Goal: Information Seeking & Learning: Learn about a topic

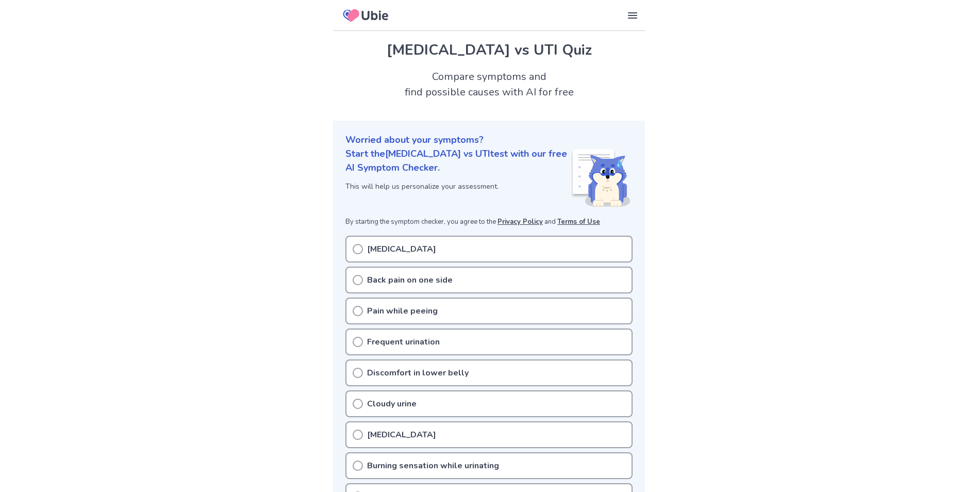
click at [358, 283] on icon at bounding box center [358, 280] width 10 height 10
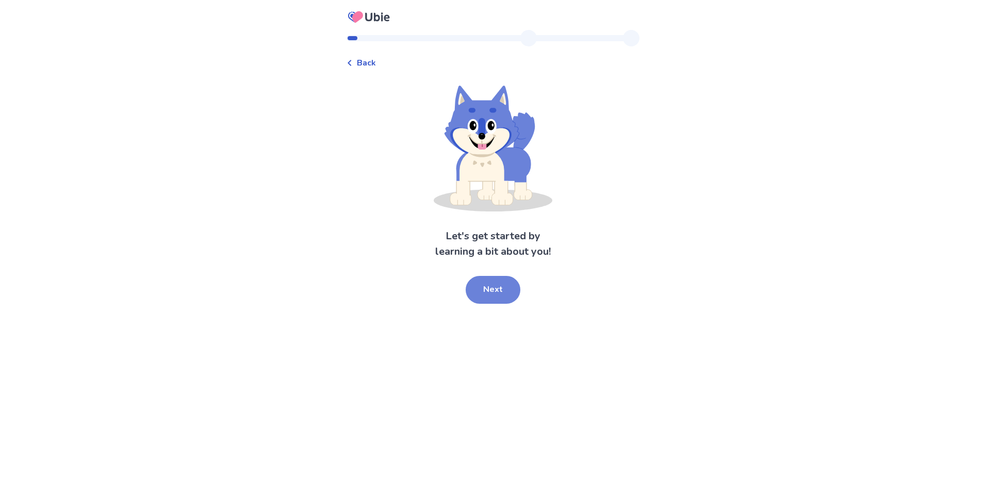
click at [493, 295] on button "Next" at bounding box center [492, 290] width 55 height 28
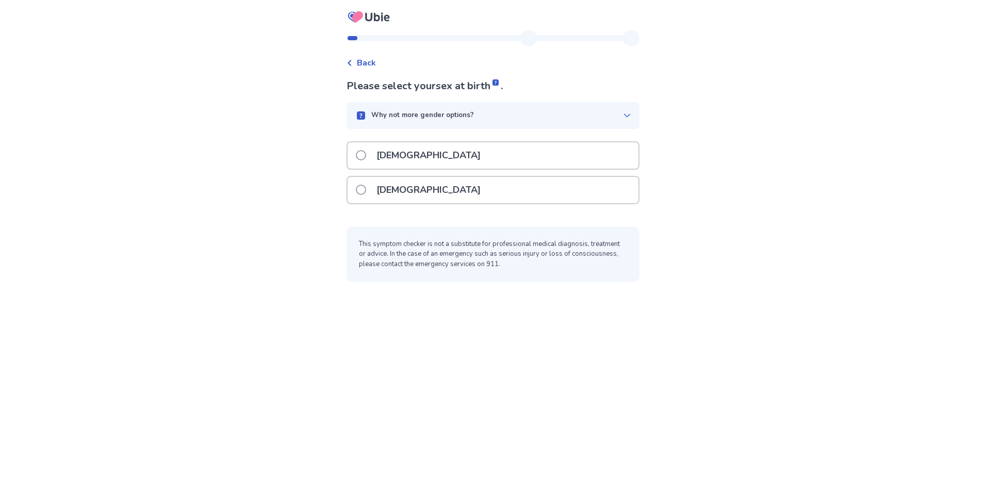
click at [365, 192] on span at bounding box center [361, 190] width 10 height 10
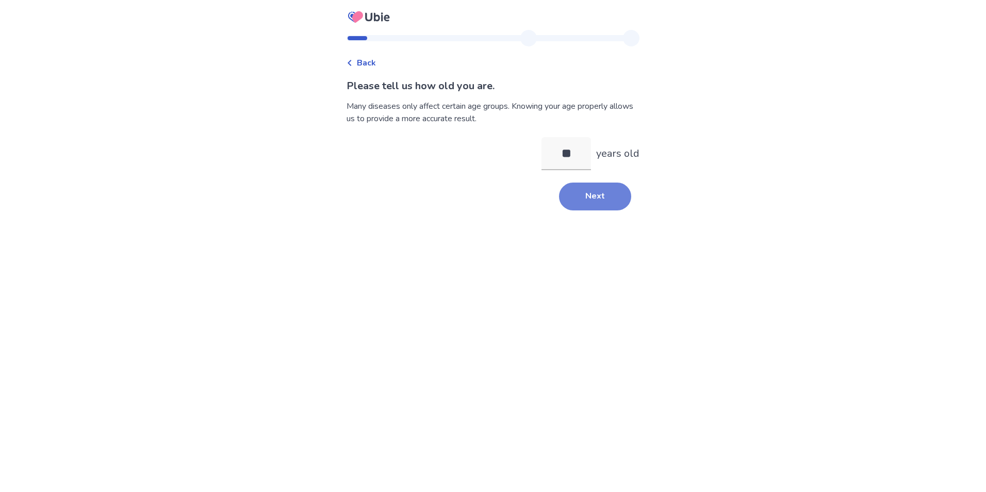
type input "**"
click at [596, 196] on button "Next" at bounding box center [595, 196] width 72 height 28
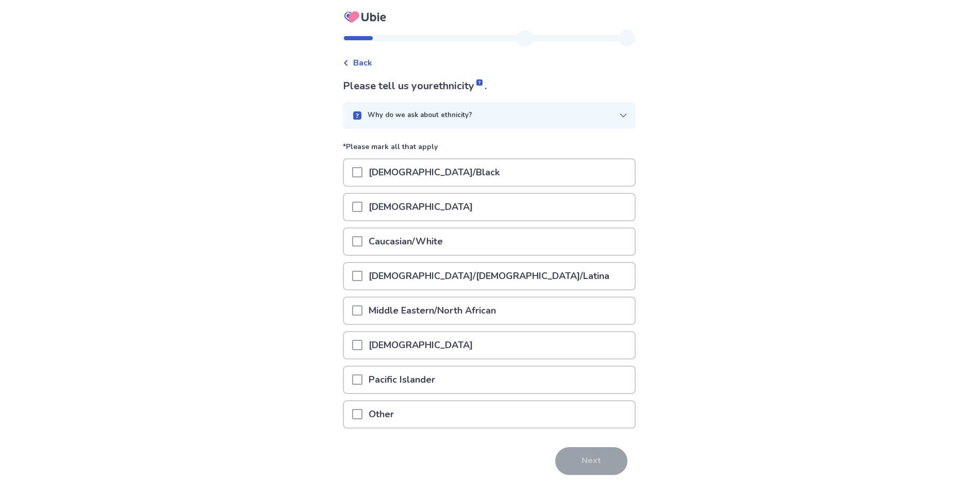
click at [362, 275] on span at bounding box center [357, 276] width 10 height 10
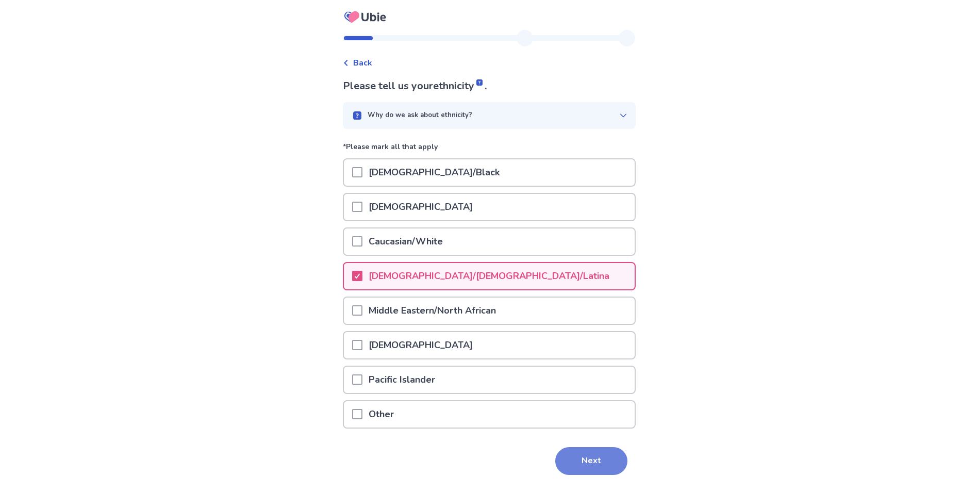
click at [582, 459] on button "Next" at bounding box center [591, 461] width 72 height 28
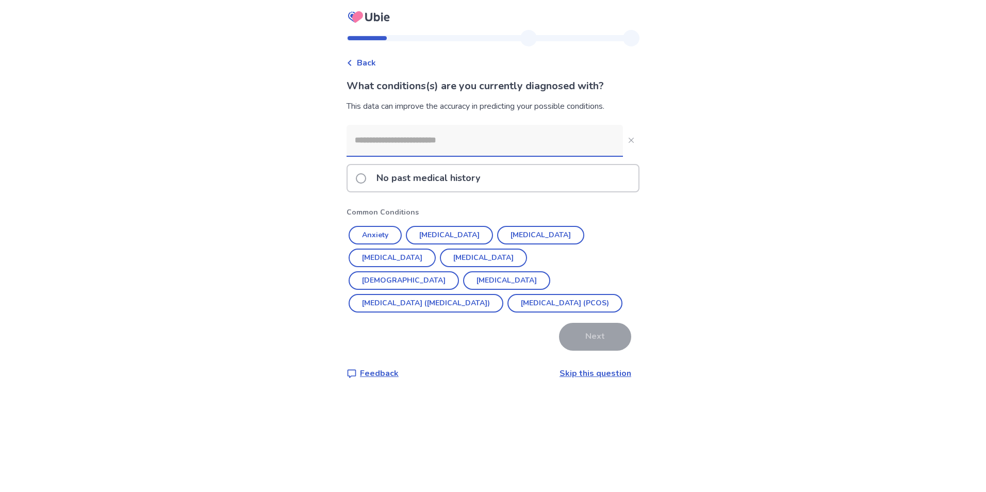
click at [432, 148] on input at bounding box center [484, 140] width 276 height 31
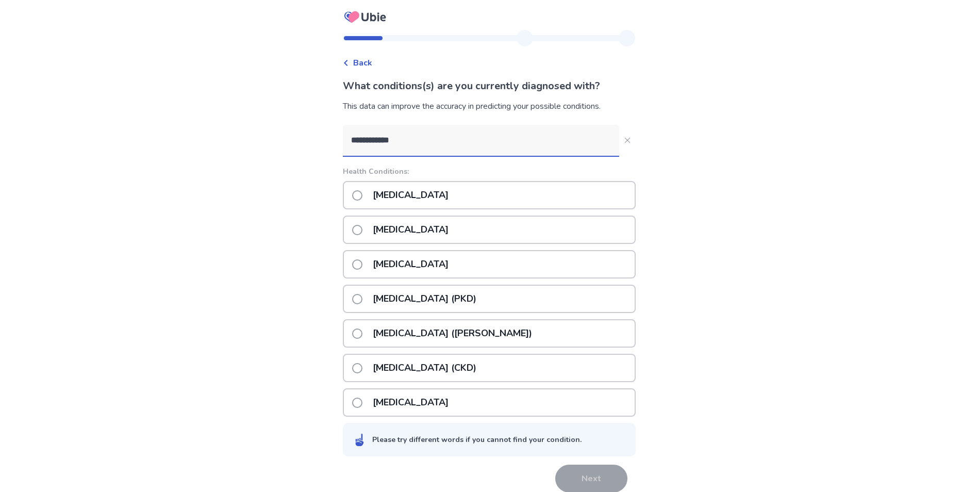
type input "**********"
drag, startPoint x: 363, startPoint y: 197, endPoint x: 378, endPoint y: 210, distance: 20.1
click at [362, 197] on span at bounding box center [357, 195] width 10 height 10
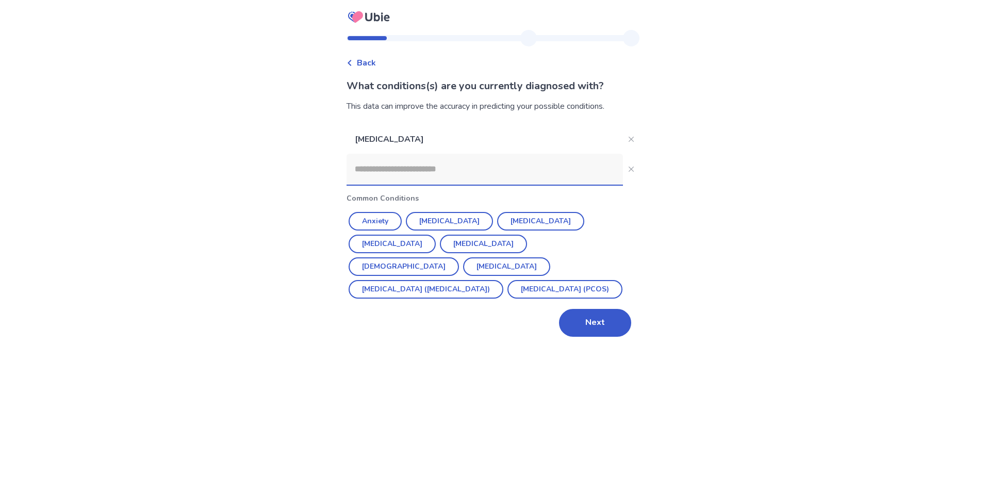
click at [458, 170] on input at bounding box center [484, 169] width 276 height 31
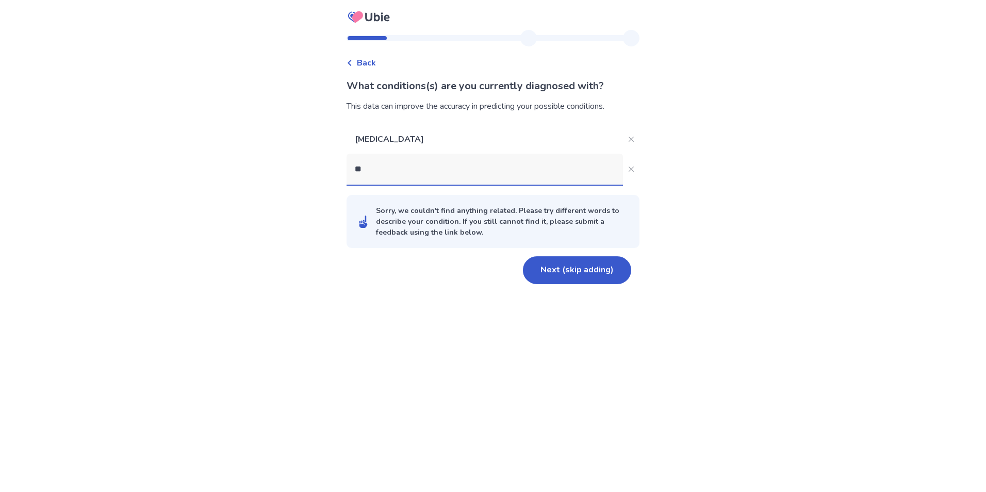
type input "*"
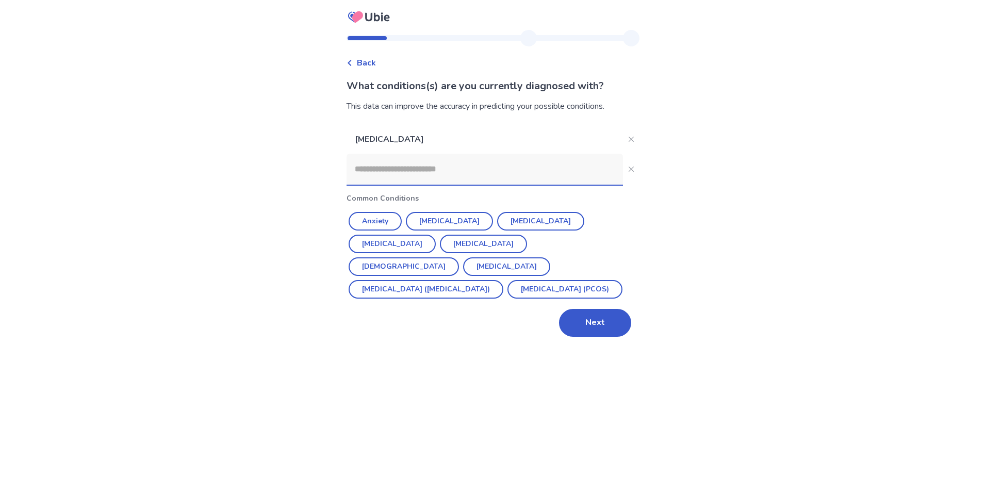
click at [383, 179] on input at bounding box center [484, 169] width 276 height 31
paste input "**********"
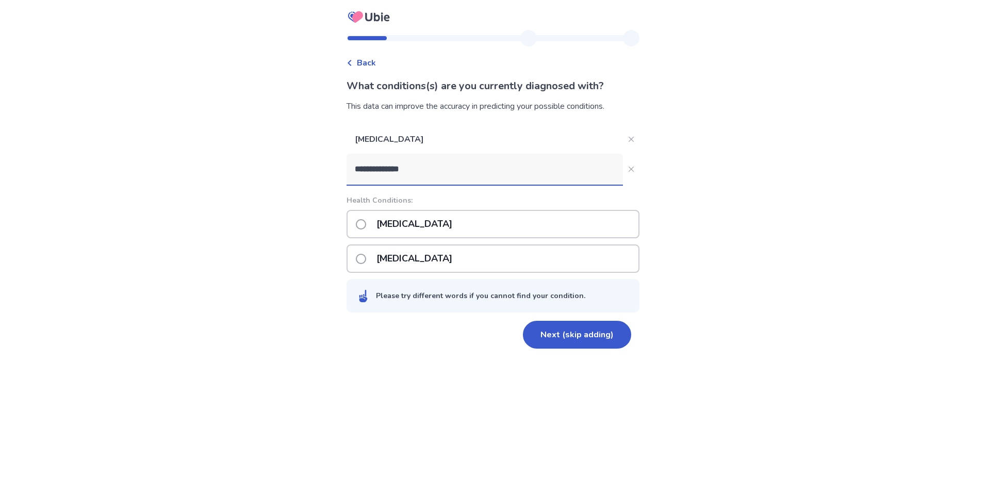
type input "**********"
click at [366, 224] on span at bounding box center [361, 224] width 10 height 10
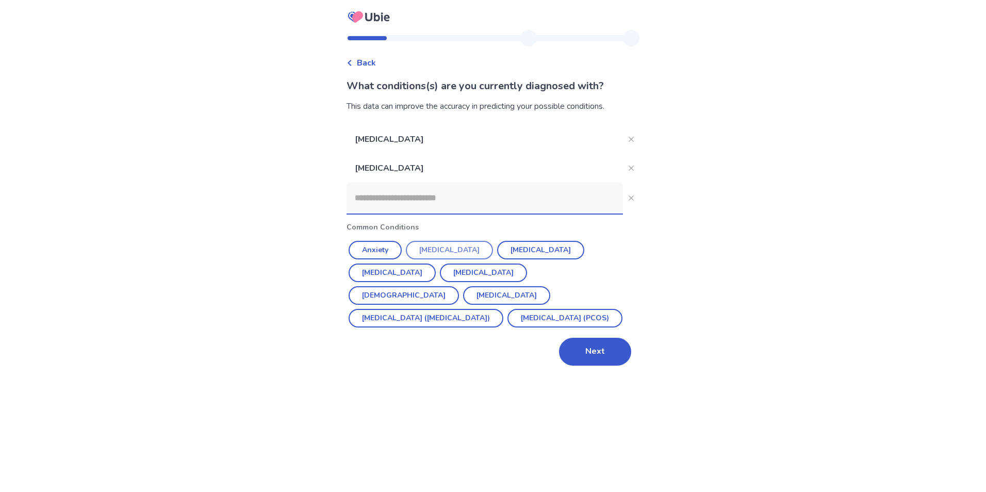
click at [459, 286] on button "Asthma" at bounding box center [403, 295] width 110 height 19
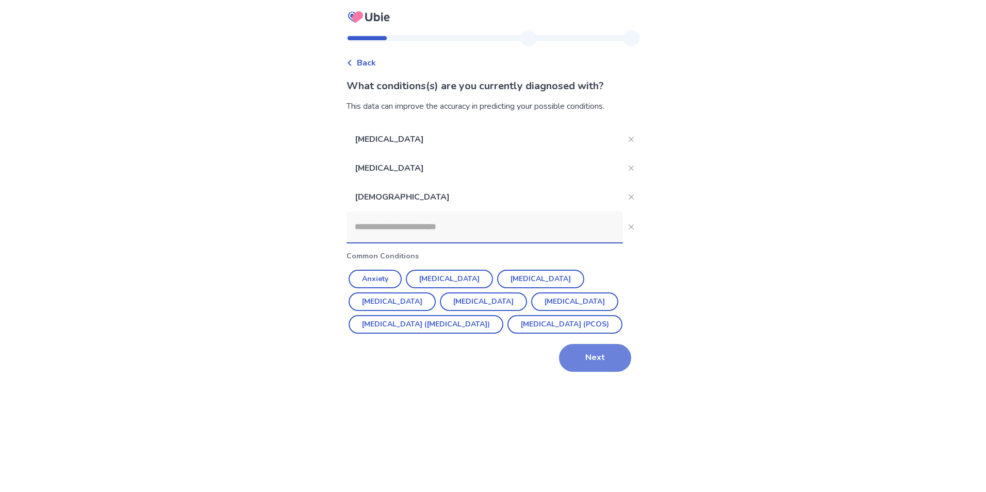
click at [601, 372] on button "Next" at bounding box center [595, 358] width 72 height 28
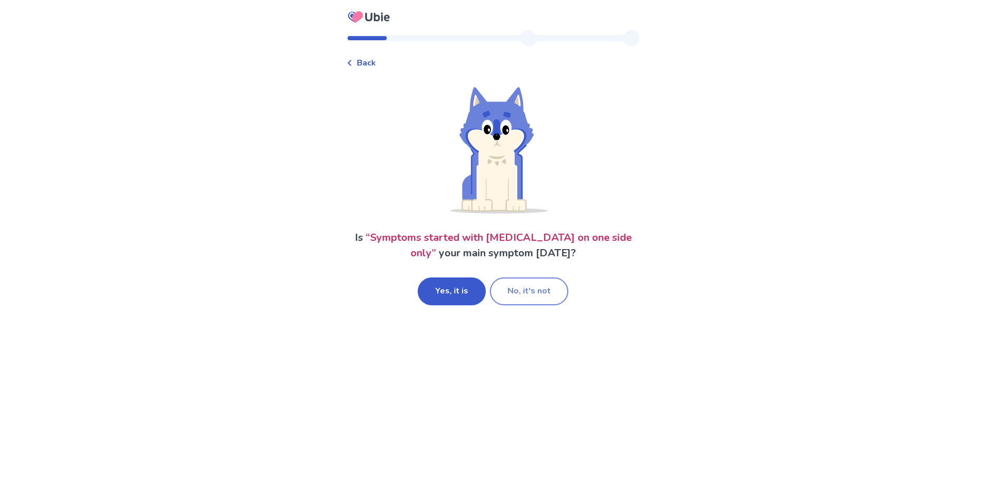
click at [519, 289] on button "No, it's not" at bounding box center [529, 291] width 78 height 28
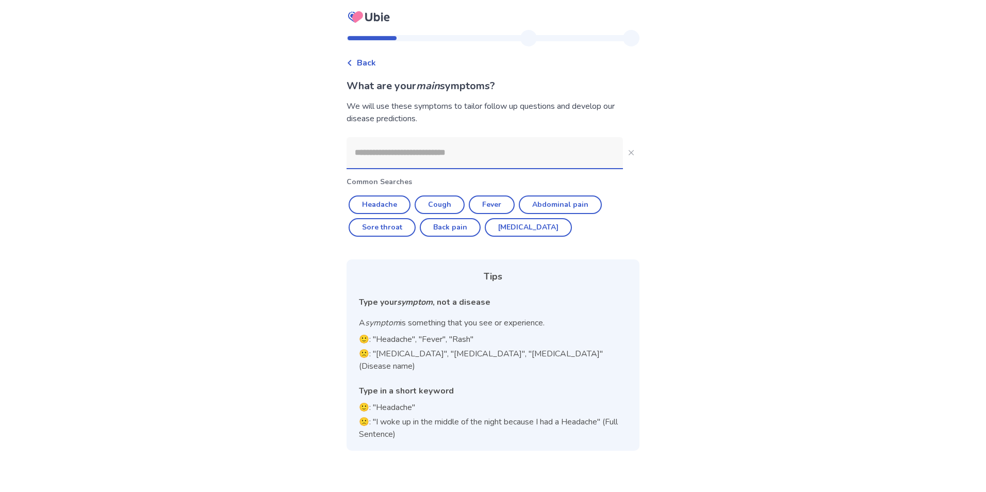
click at [398, 153] on input at bounding box center [484, 152] width 276 height 31
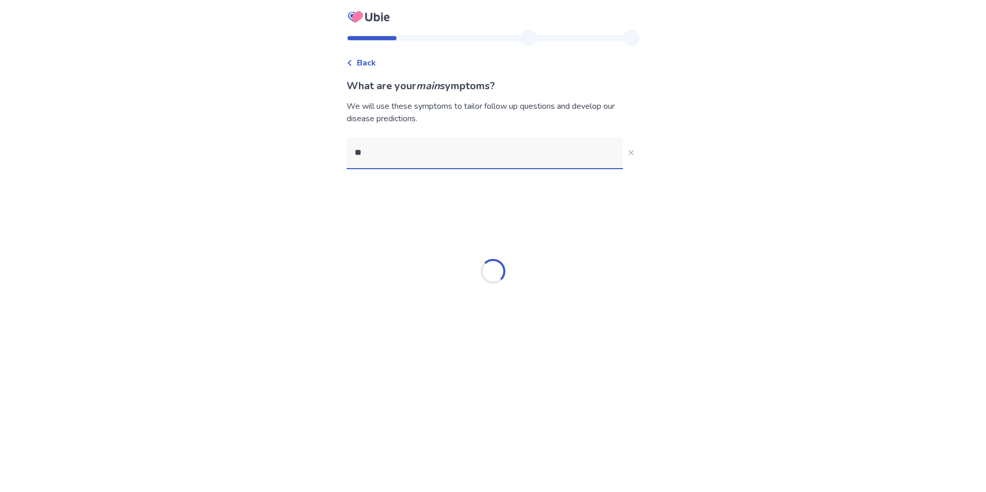
type input "*"
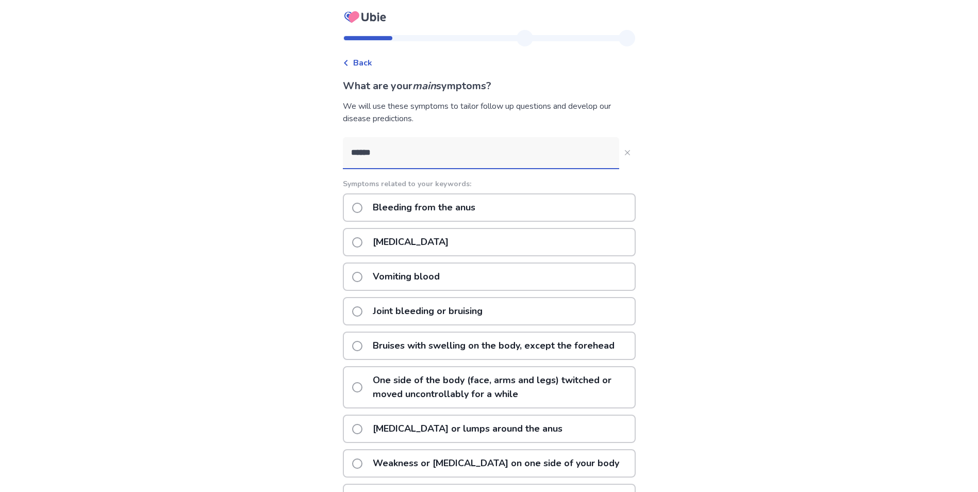
type input "******"
click at [360, 244] on span at bounding box center [357, 242] width 10 height 10
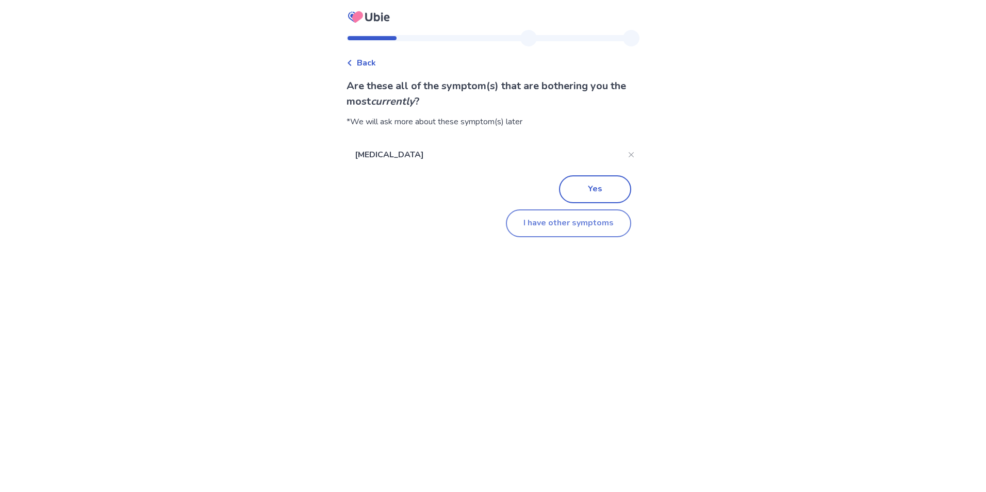
click at [534, 227] on button "I have other symptoms" at bounding box center [568, 223] width 125 height 28
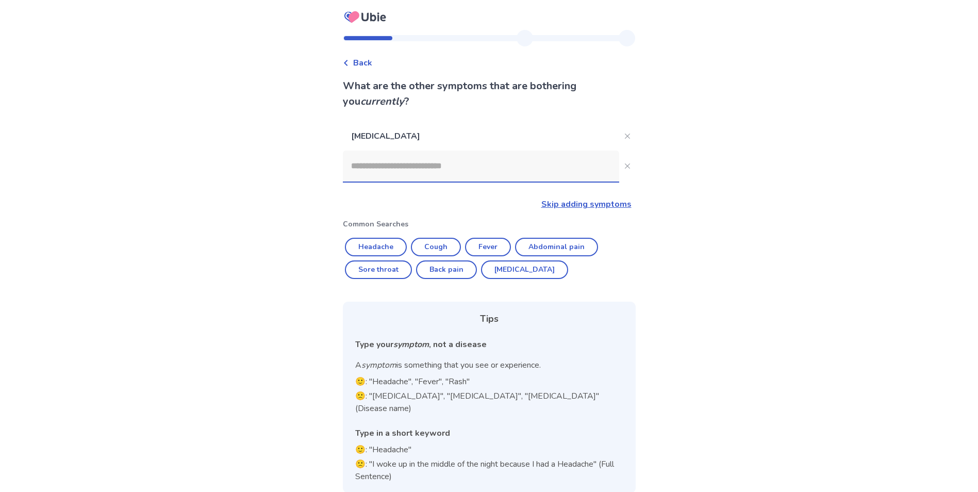
click at [395, 172] on input at bounding box center [481, 166] width 276 height 31
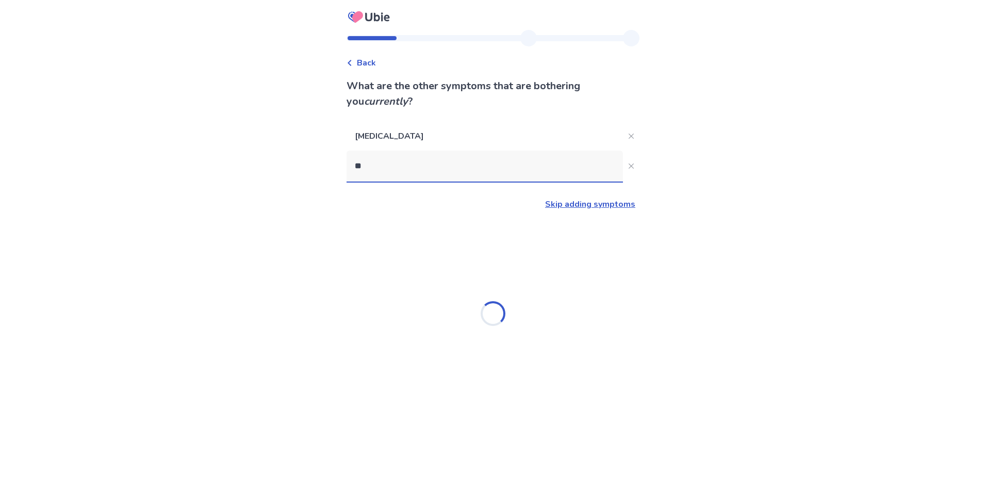
type input "*"
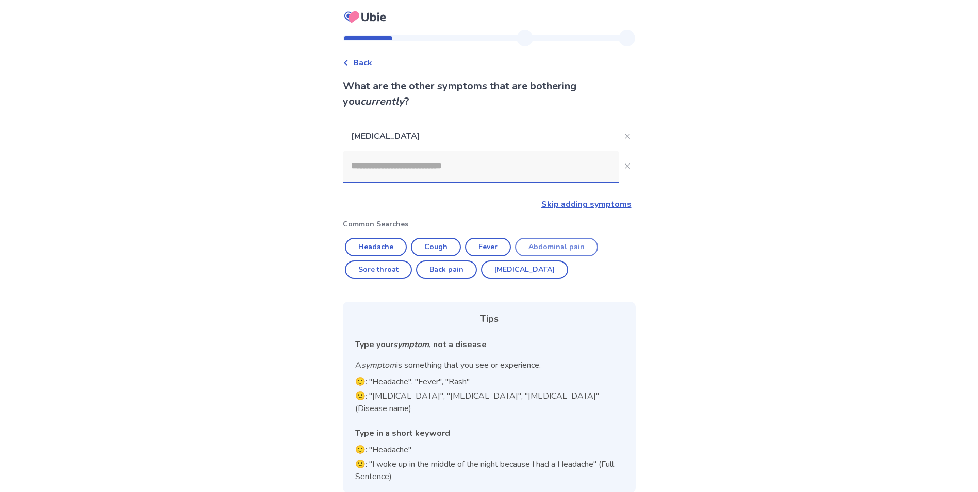
click at [555, 252] on button "Abdominal pain" at bounding box center [556, 247] width 83 height 19
type input "**********"
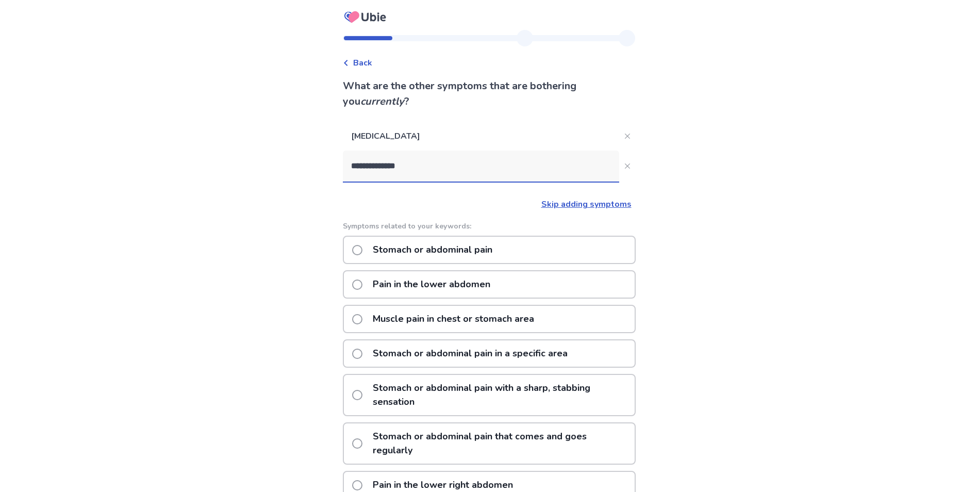
click at [362, 352] on span at bounding box center [357, 353] width 10 height 10
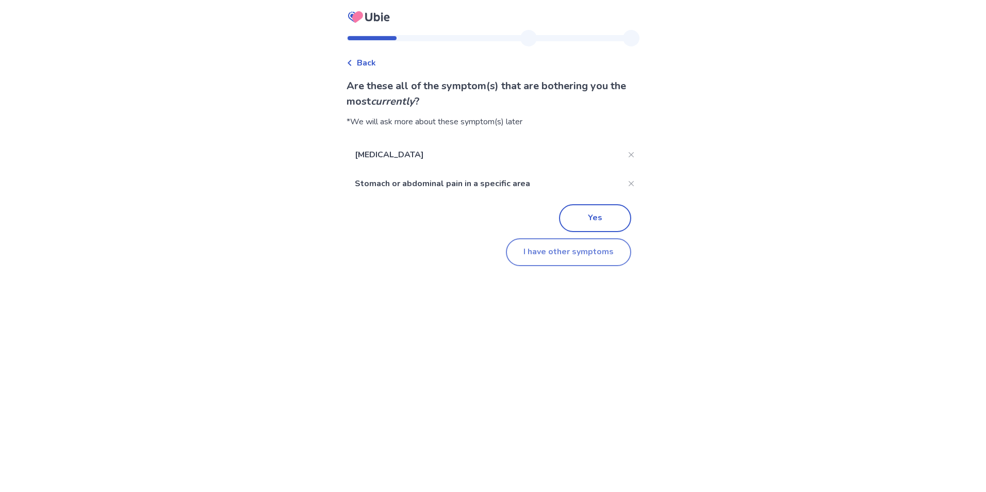
click at [569, 253] on button "I have other symptoms" at bounding box center [568, 252] width 125 height 28
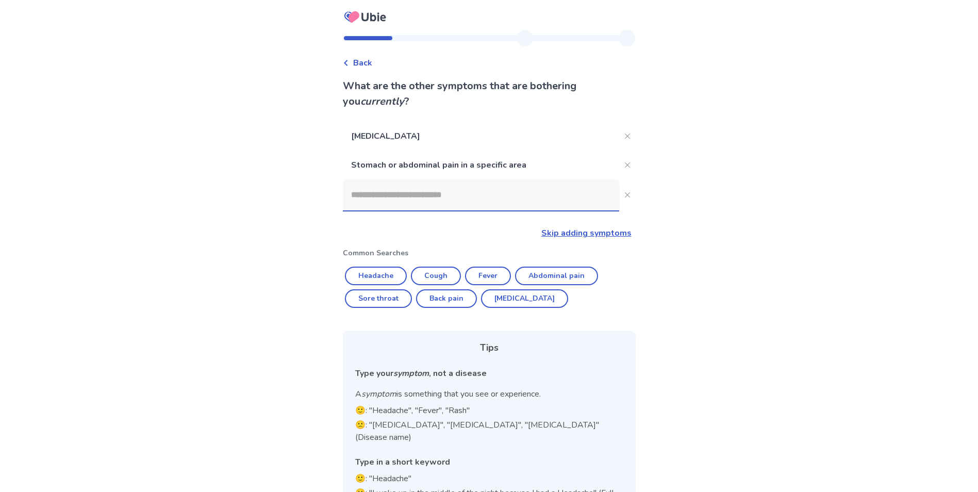
click at [382, 203] on input at bounding box center [481, 194] width 276 height 31
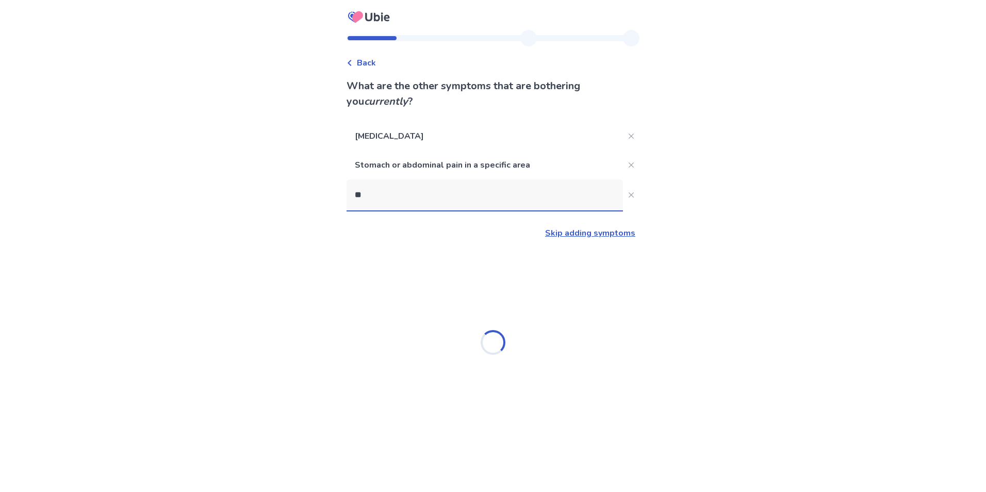
type input "*"
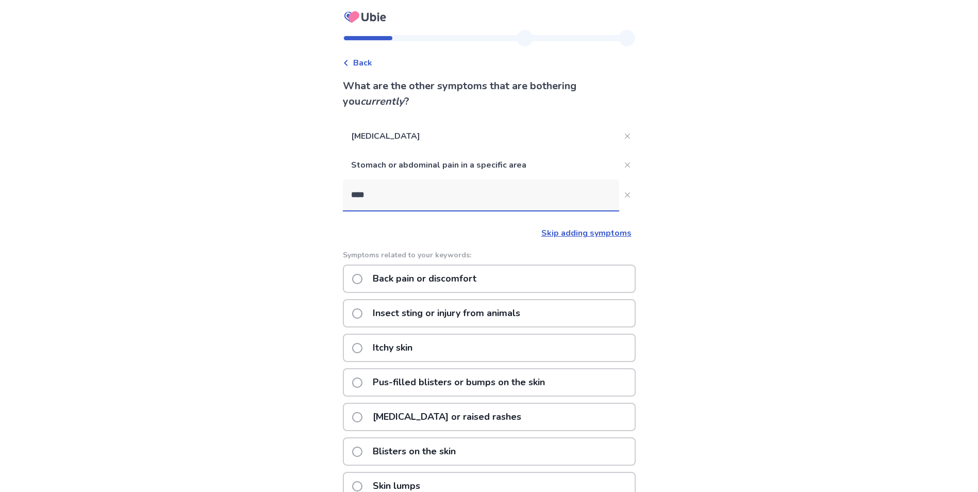
type input "****"
click at [362, 280] on span at bounding box center [357, 279] width 10 height 10
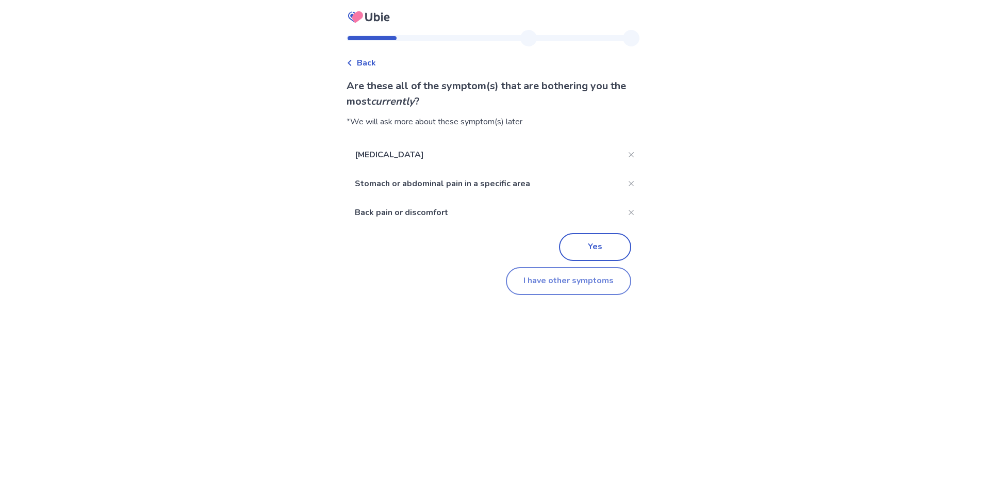
click at [576, 284] on button "I have other symptoms" at bounding box center [568, 281] width 125 height 28
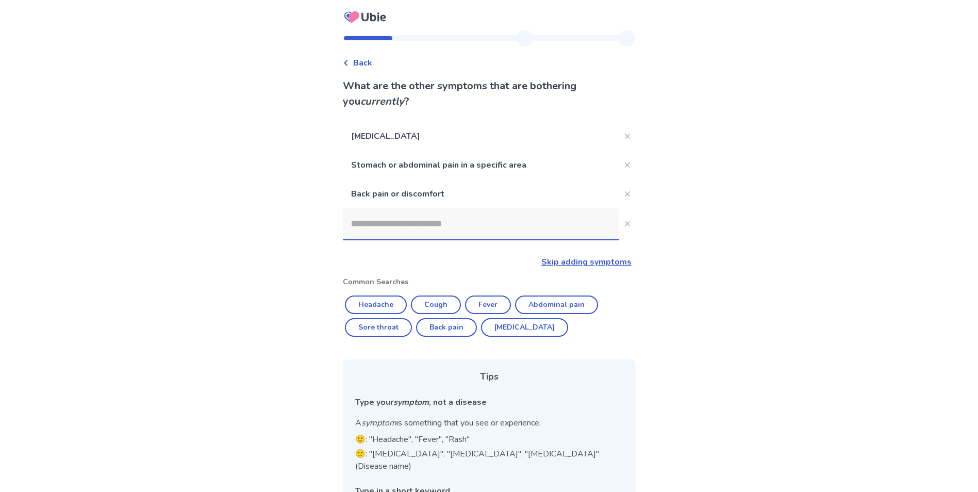
click at [411, 231] on input at bounding box center [481, 223] width 276 height 31
click at [602, 263] on link "Skip adding symptoms" at bounding box center [586, 261] width 90 height 11
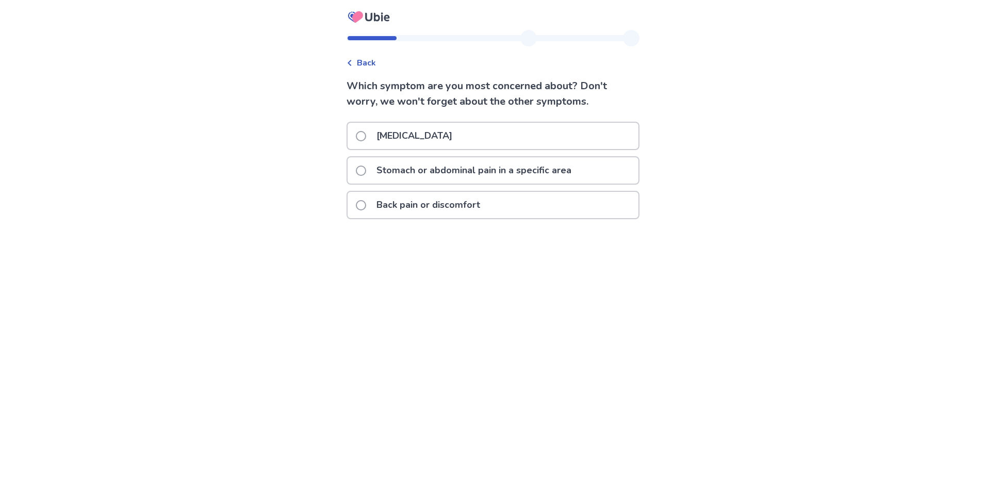
click at [366, 170] on span at bounding box center [361, 170] width 10 height 10
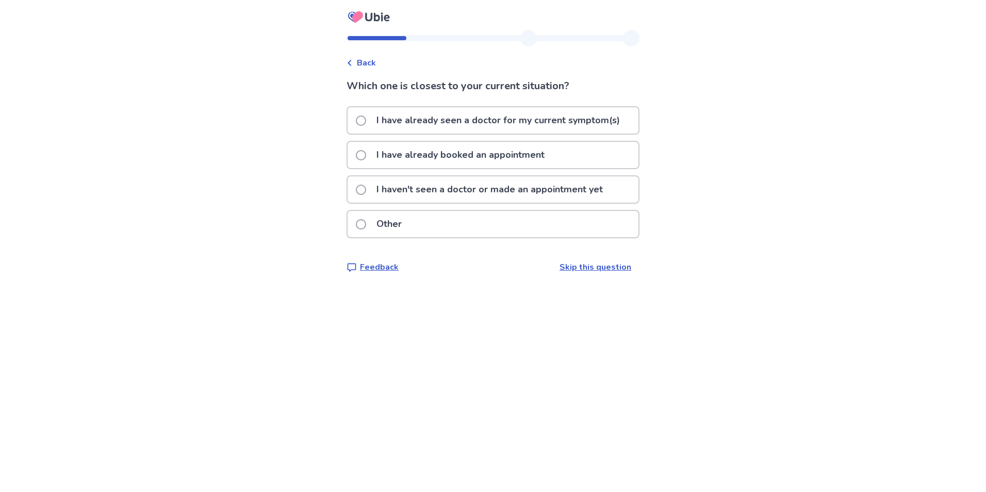
click at [364, 189] on span at bounding box center [361, 190] width 10 height 10
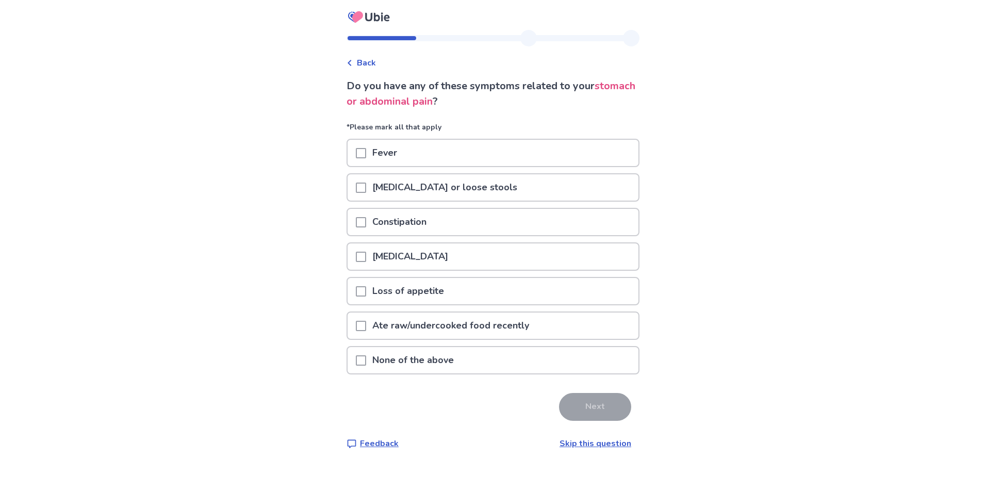
click at [365, 361] on span at bounding box center [361, 360] width 10 height 10
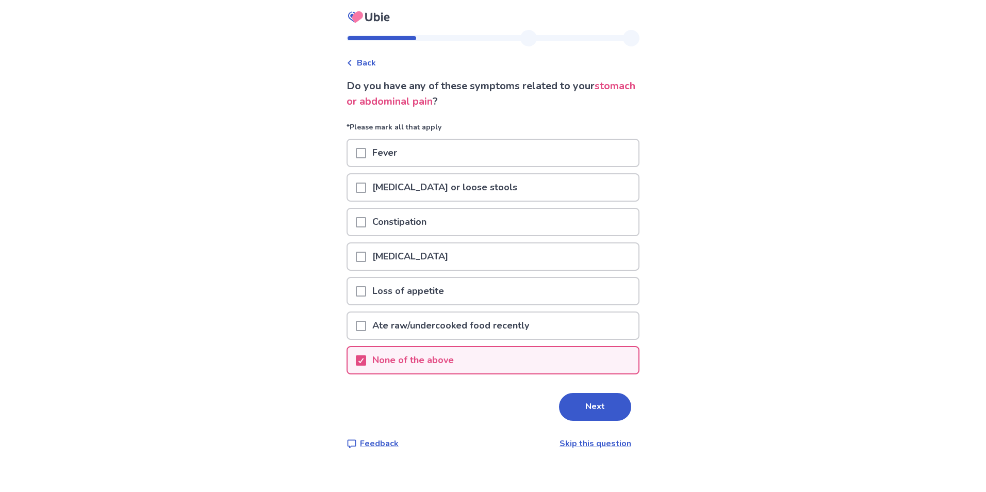
drag, startPoint x: 604, startPoint y: 401, endPoint x: 491, endPoint y: 348, distance: 124.5
click at [604, 401] on button "Next" at bounding box center [595, 407] width 72 height 28
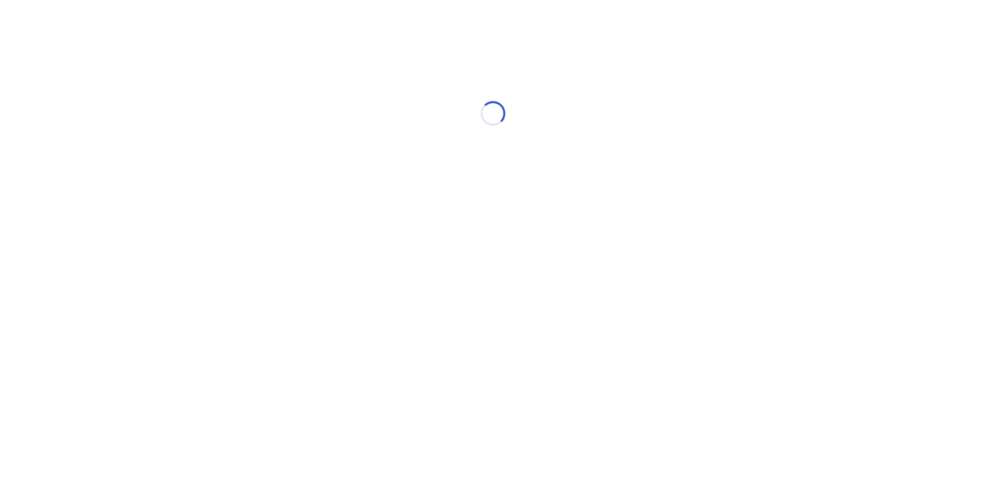
select select "*"
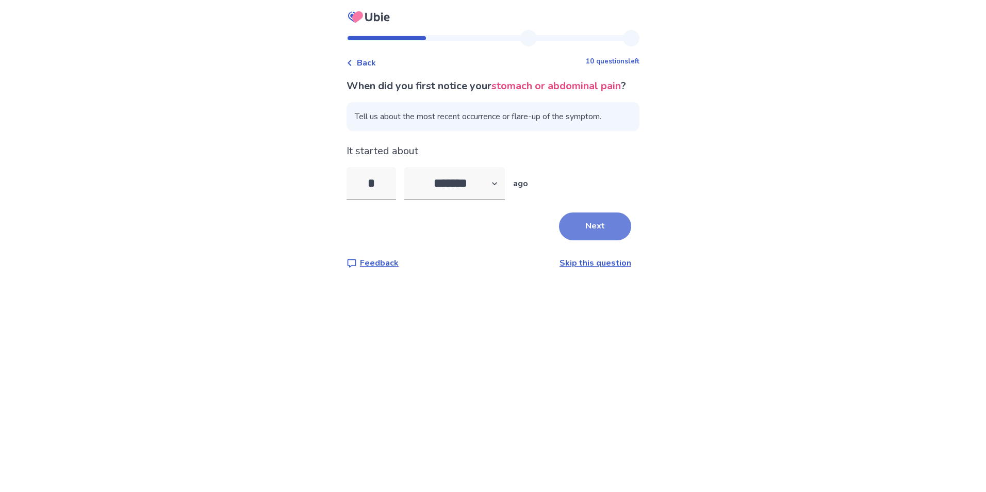
type input "*"
drag, startPoint x: 574, startPoint y: 241, endPoint x: 513, endPoint y: 218, distance: 65.4
click at [574, 240] on button "Next" at bounding box center [595, 226] width 72 height 28
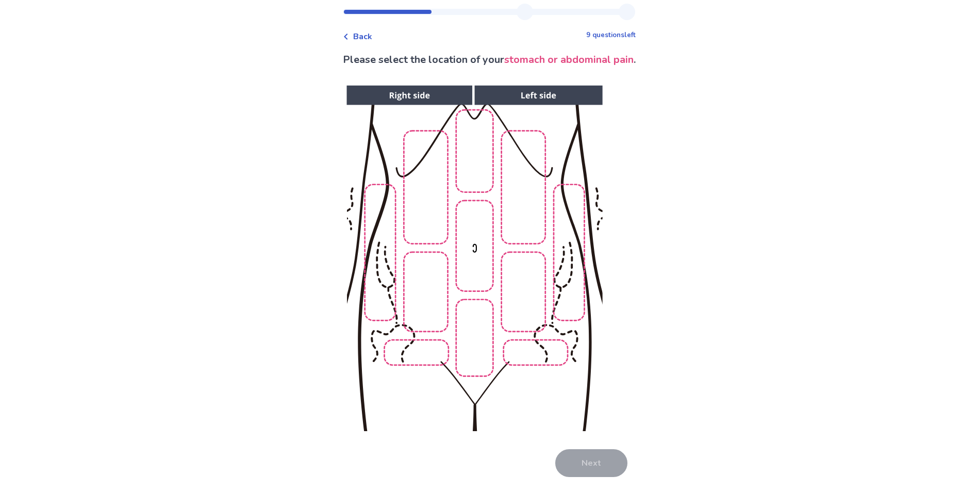
scroll to position [52, 0]
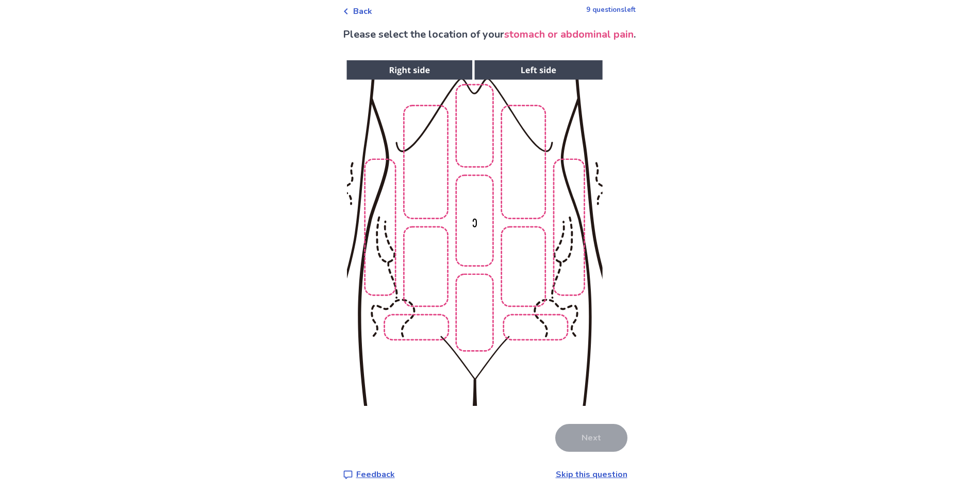
click at [544, 330] on img at bounding box center [474, 233] width 527 height 357
click at [561, 229] on img at bounding box center [474, 233] width 527 height 357
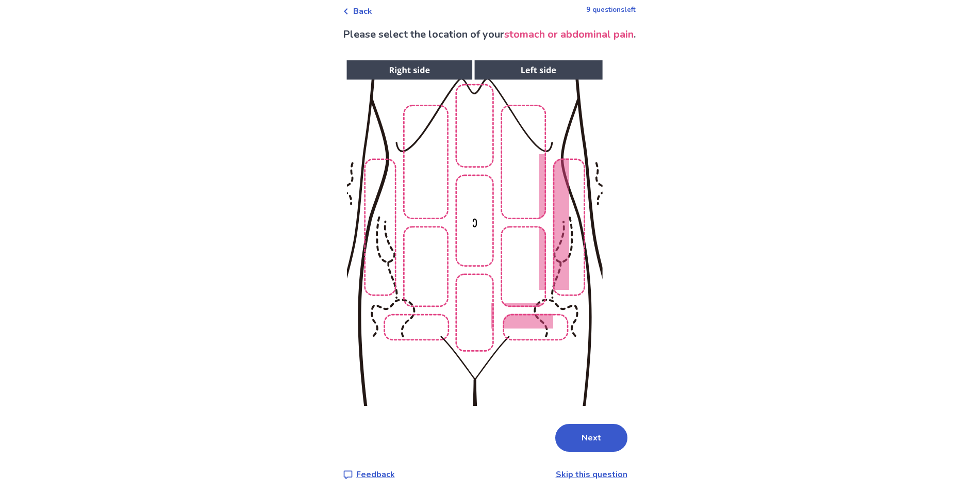
click at [513, 192] on img at bounding box center [474, 233] width 527 height 357
click at [521, 260] on img at bounding box center [474, 233] width 527 height 357
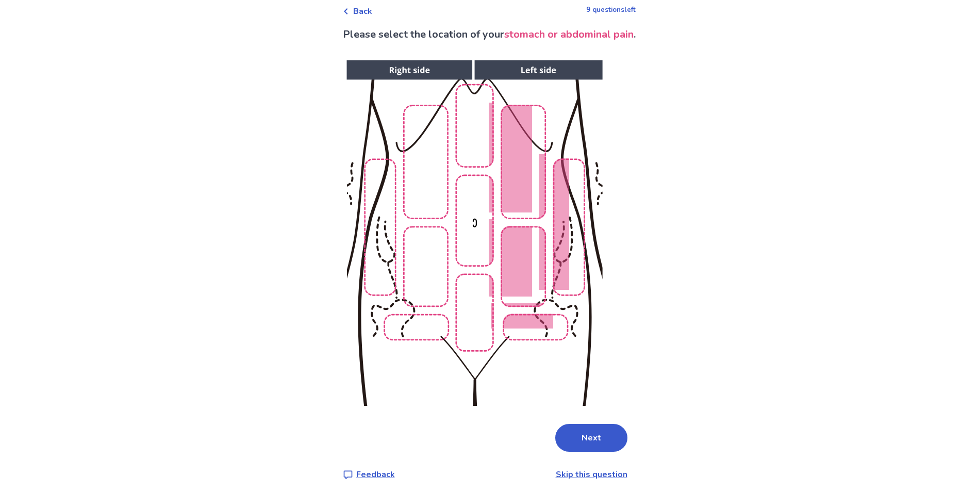
click at [483, 333] on img at bounding box center [474, 233] width 527 height 357
click at [584, 437] on button "Next" at bounding box center [591, 438] width 72 height 28
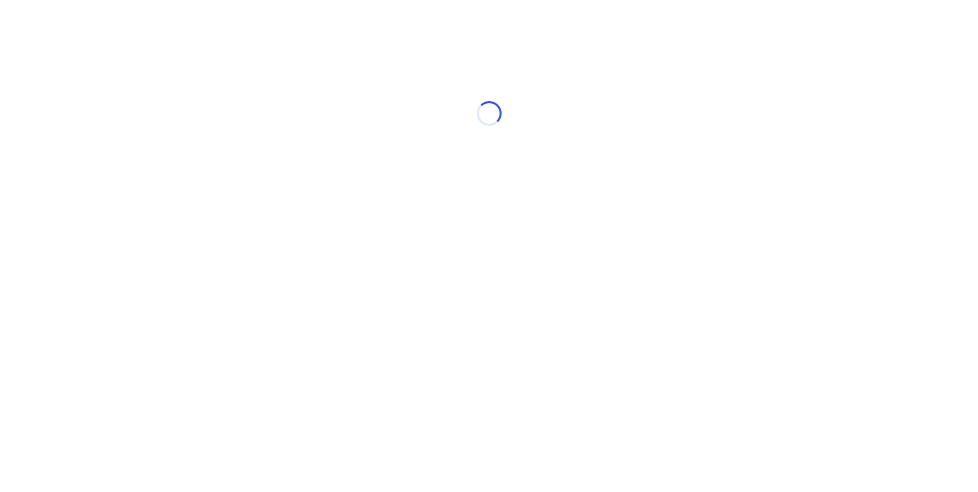
scroll to position [0, 0]
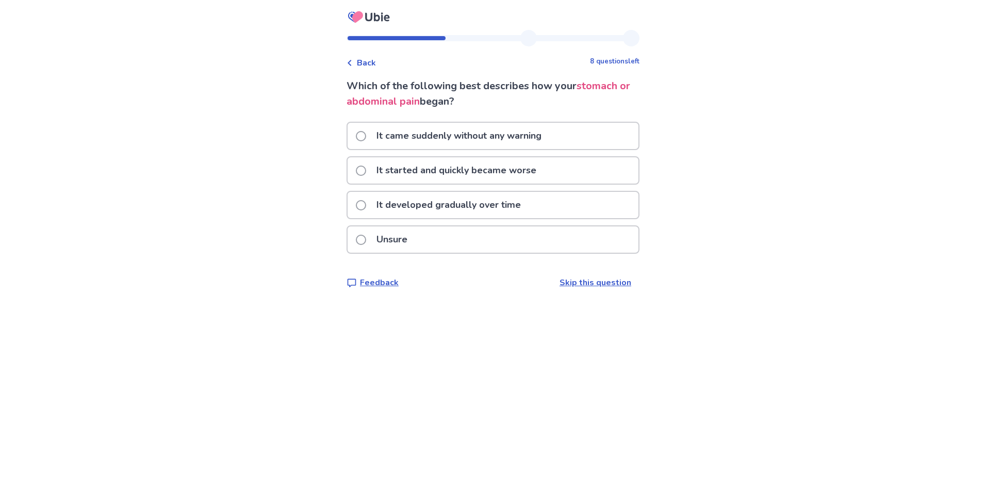
drag, startPoint x: 365, startPoint y: 203, endPoint x: 402, endPoint y: 218, distance: 39.1
click at [365, 203] on span at bounding box center [361, 205] width 10 height 10
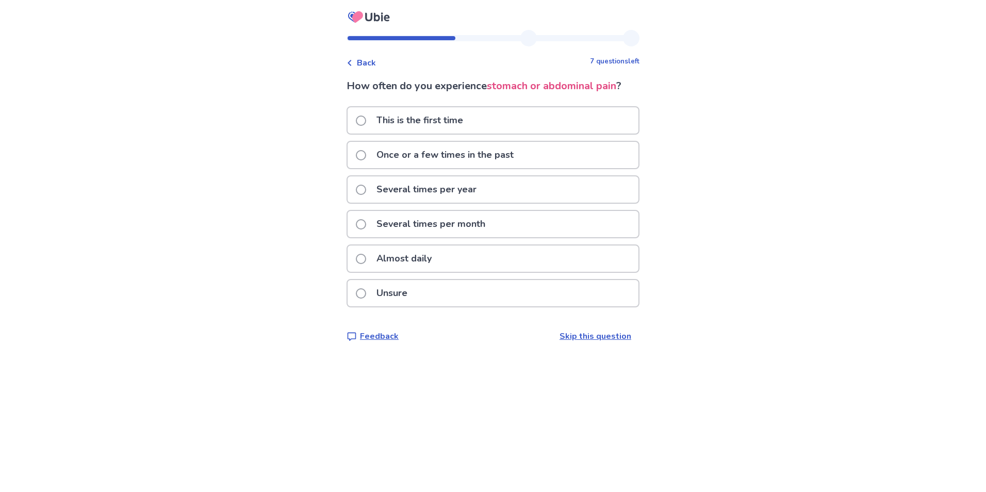
click at [366, 189] on span at bounding box center [361, 190] width 10 height 10
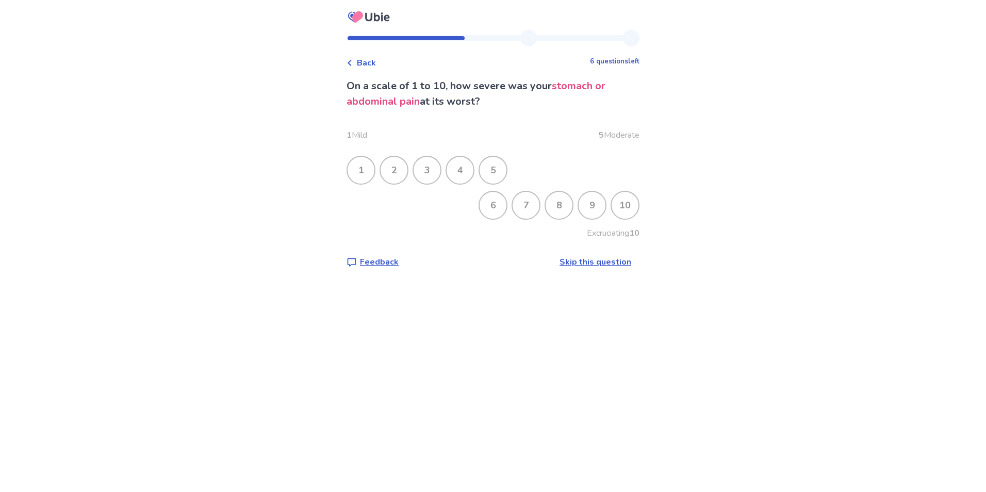
click at [431, 175] on div "3" at bounding box center [426, 170] width 27 height 27
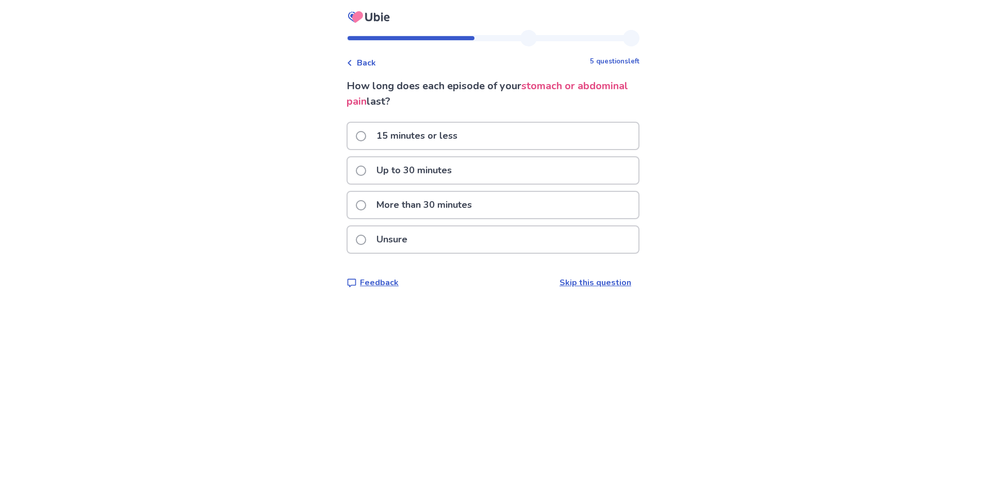
click at [366, 209] on span at bounding box center [361, 205] width 10 height 10
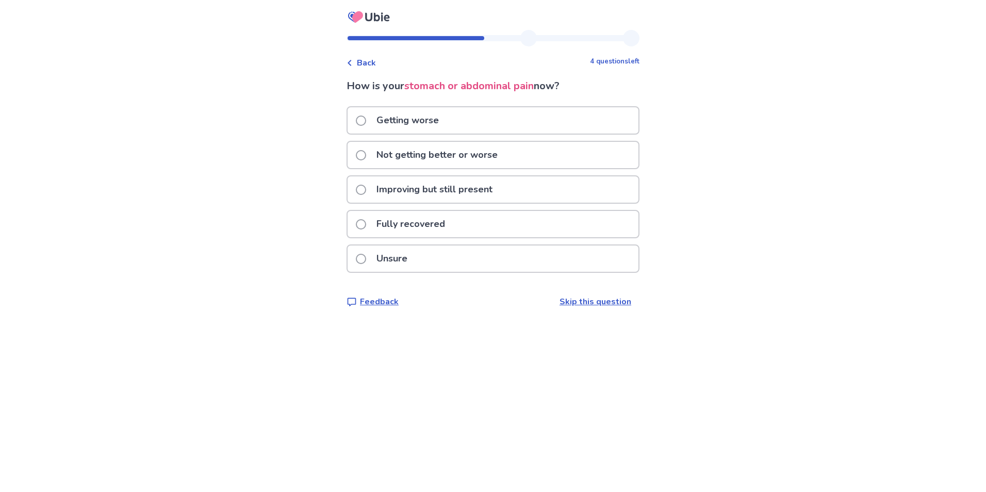
click at [366, 192] on span at bounding box center [361, 190] width 10 height 10
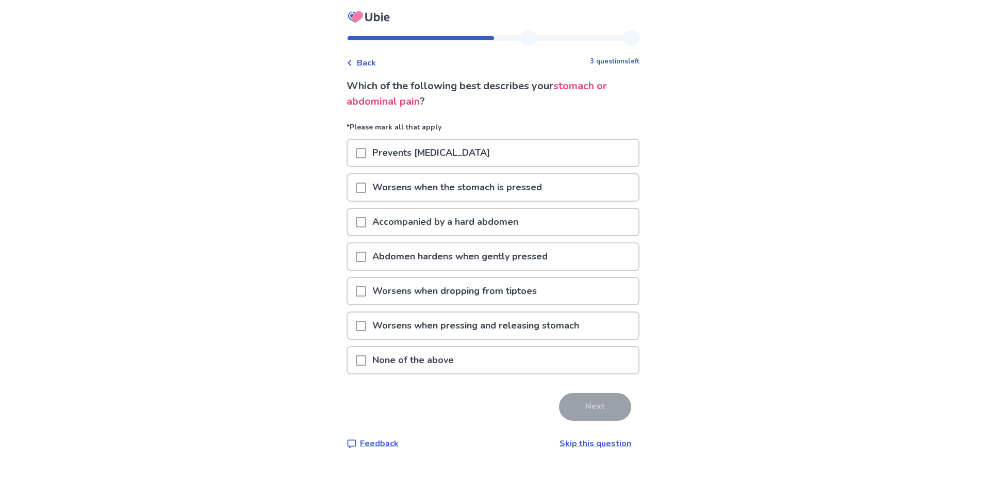
click at [365, 360] on span at bounding box center [361, 360] width 10 height 10
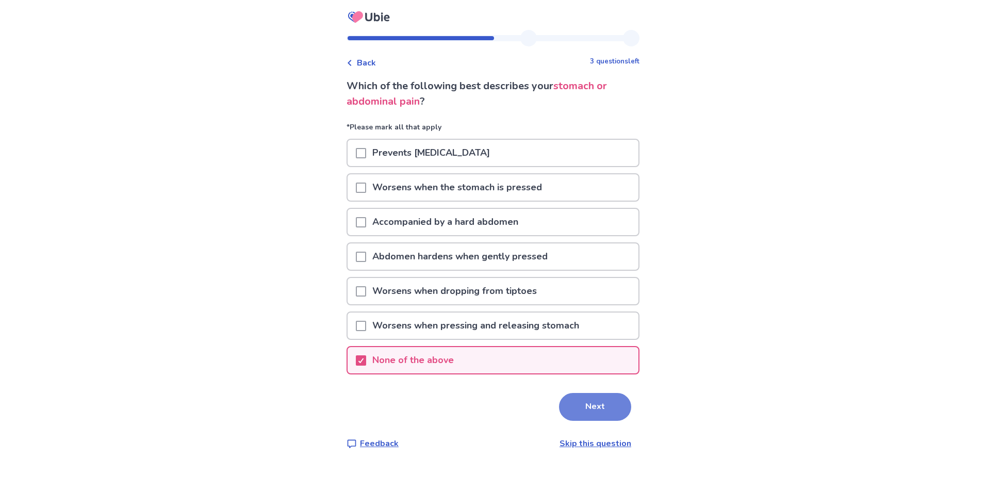
click at [601, 408] on button "Next" at bounding box center [595, 407] width 72 height 28
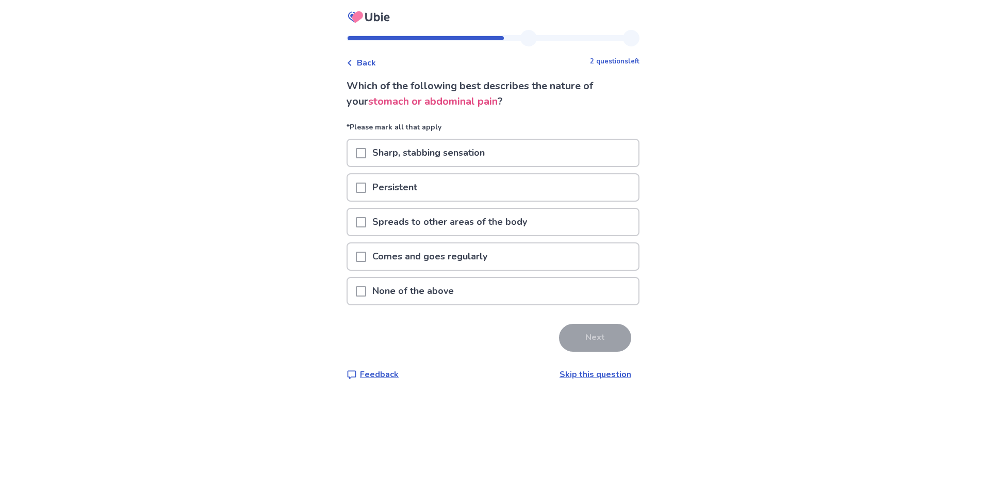
click at [366, 190] on span at bounding box center [361, 187] width 10 height 10
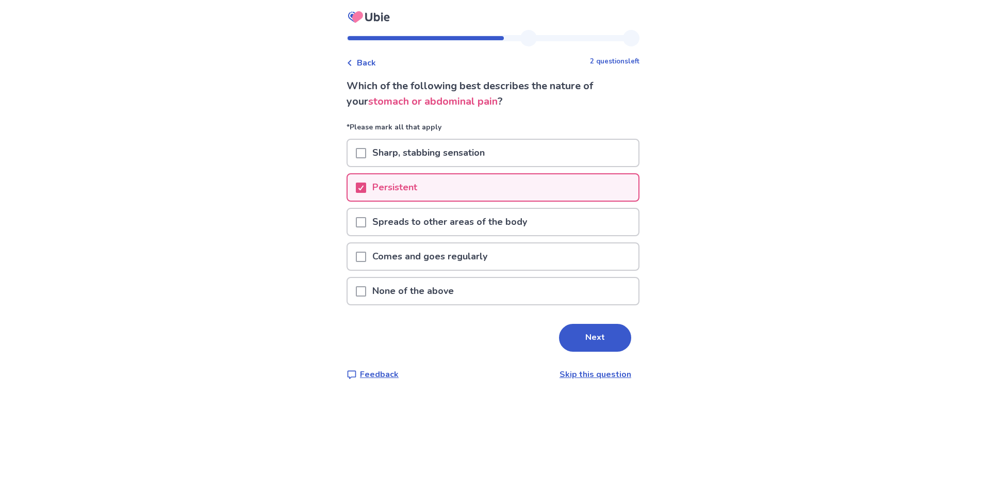
click at [366, 258] on span at bounding box center [361, 257] width 10 height 10
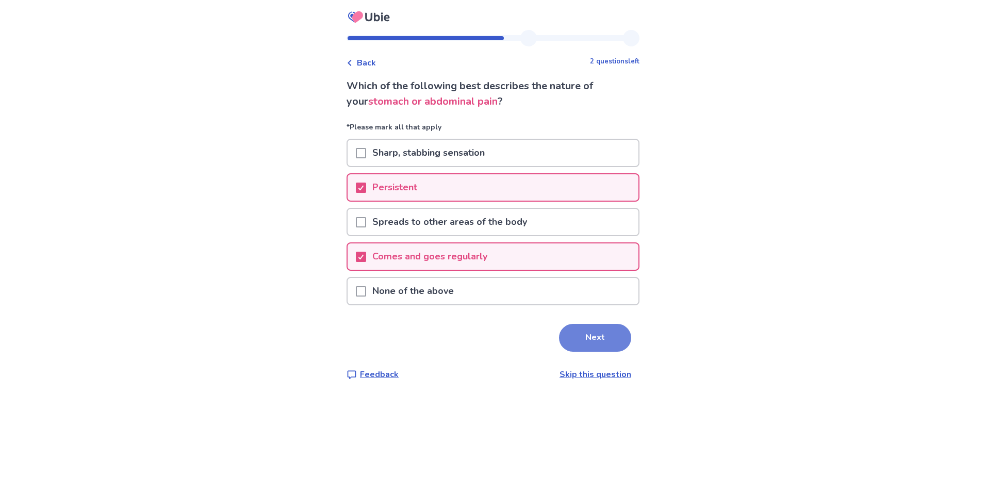
click at [596, 338] on button "Next" at bounding box center [595, 338] width 72 height 28
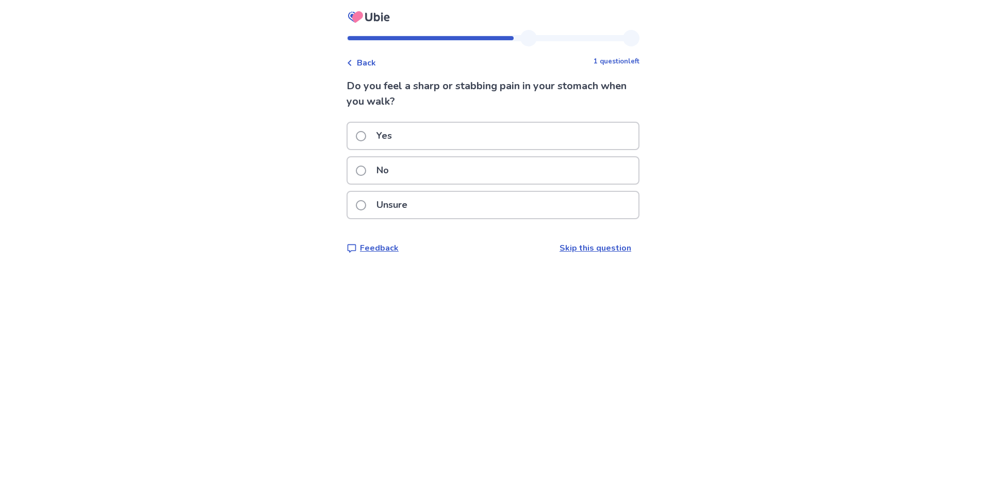
click at [366, 170] on span at bounding box center [361, 170] width 10 height 10
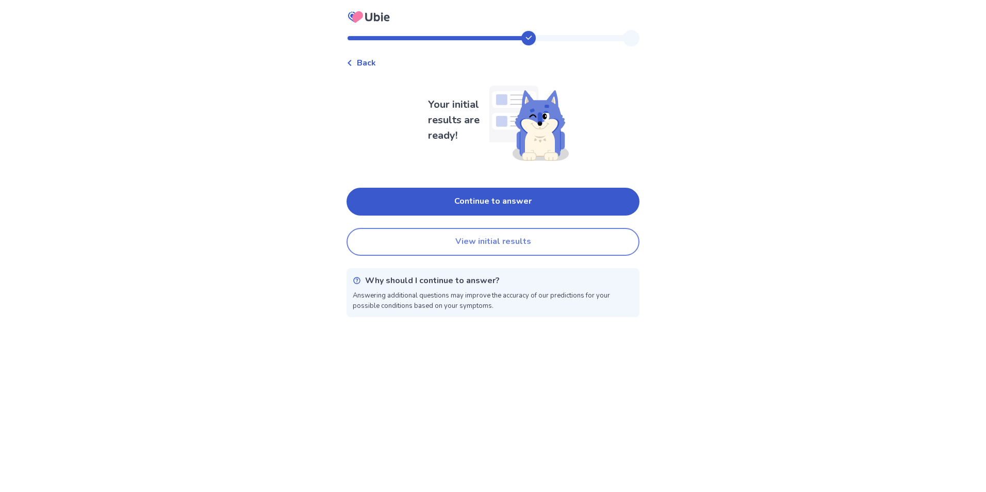
click at [469, 241] on button "View initial results" at bounding box center [492, 242] width 293 height 28
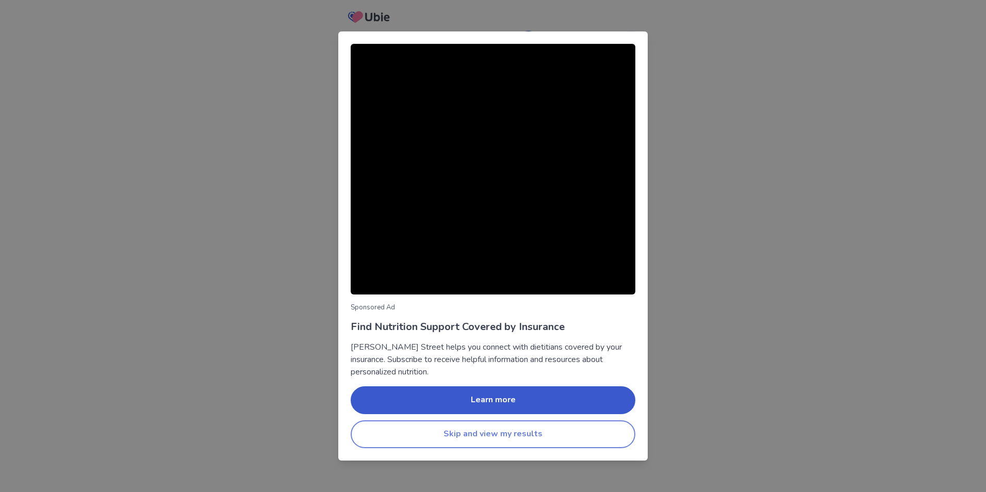
click at [512, 432] on button "Skip and view my results" at bounding box center [493, 434] width 285 height 28
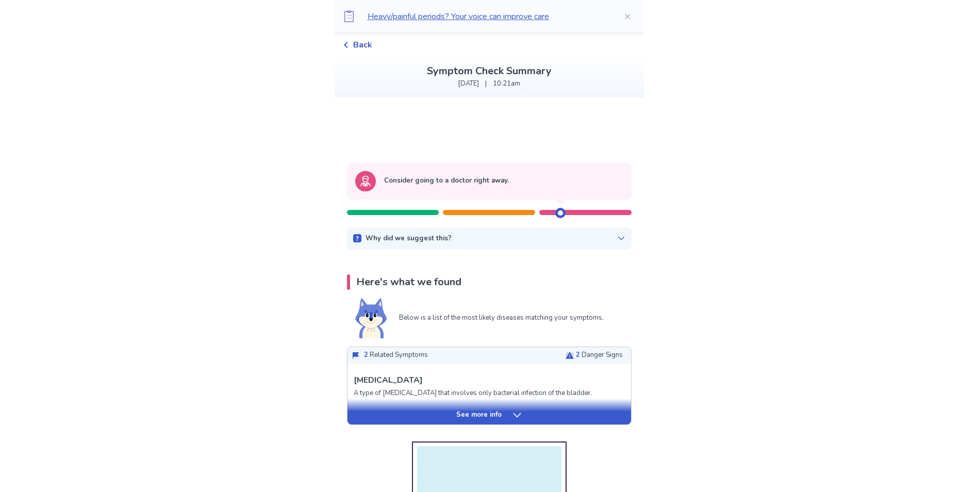
scroll to position [52, 0]
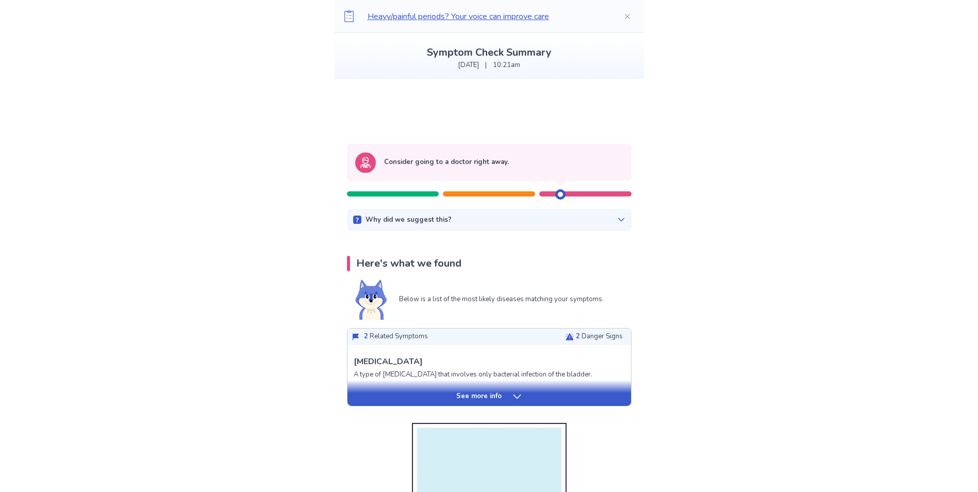
click at [504, 393] on div "See more info" at bounding box center [488, 396] width 283 height 10
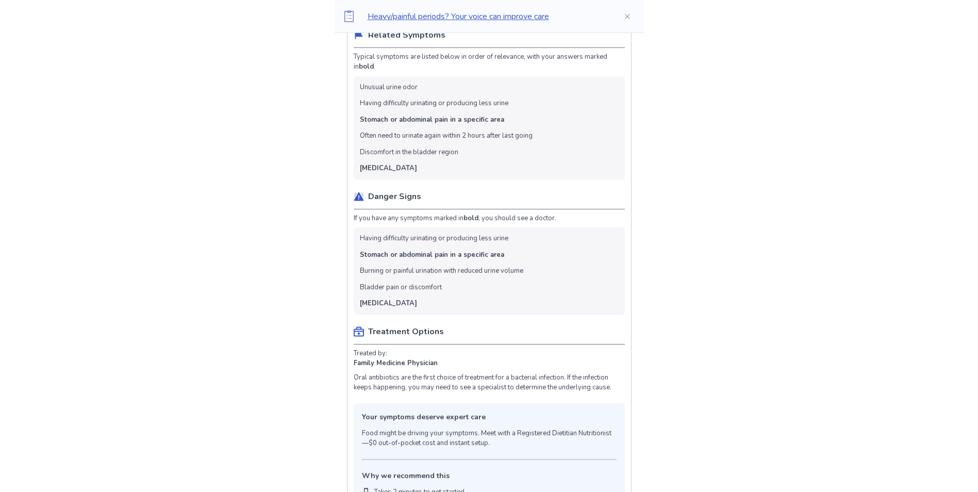
scroll to position [412, 0]
